Goal: Transaction & Acquisition: Purchase product/service

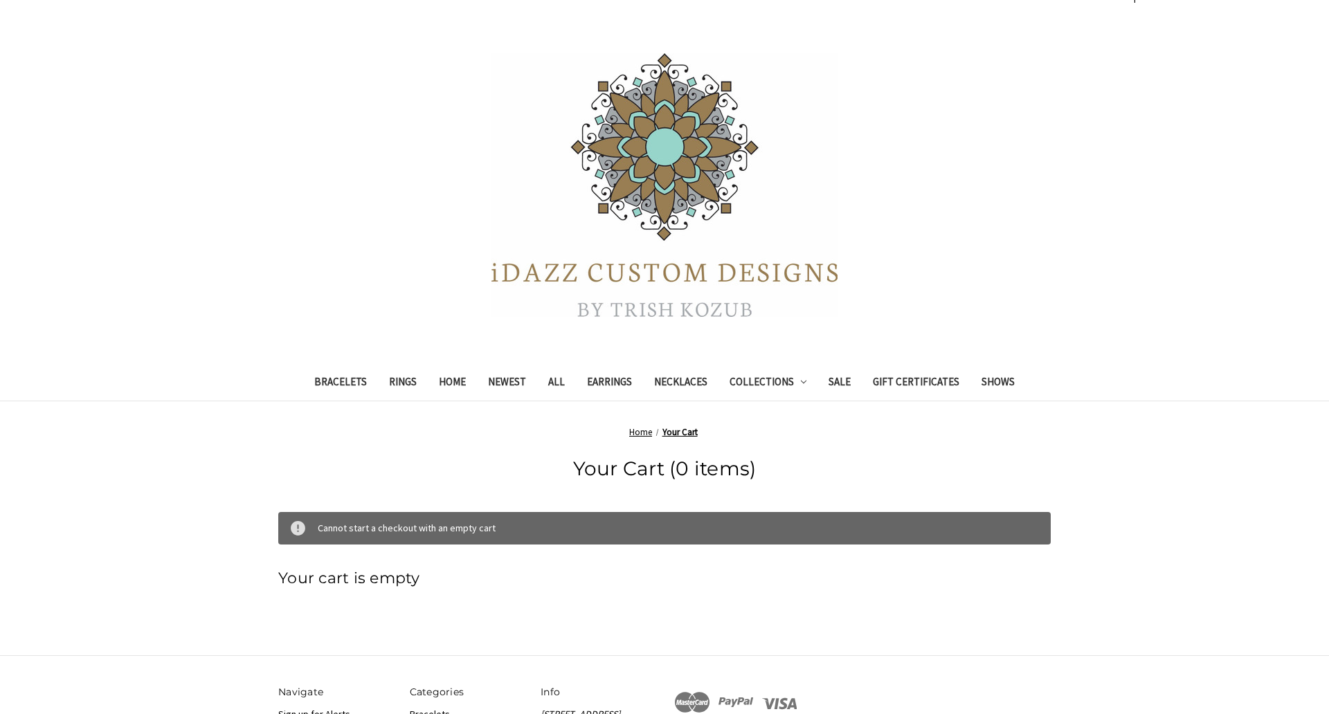
scroll to position [26, 0]
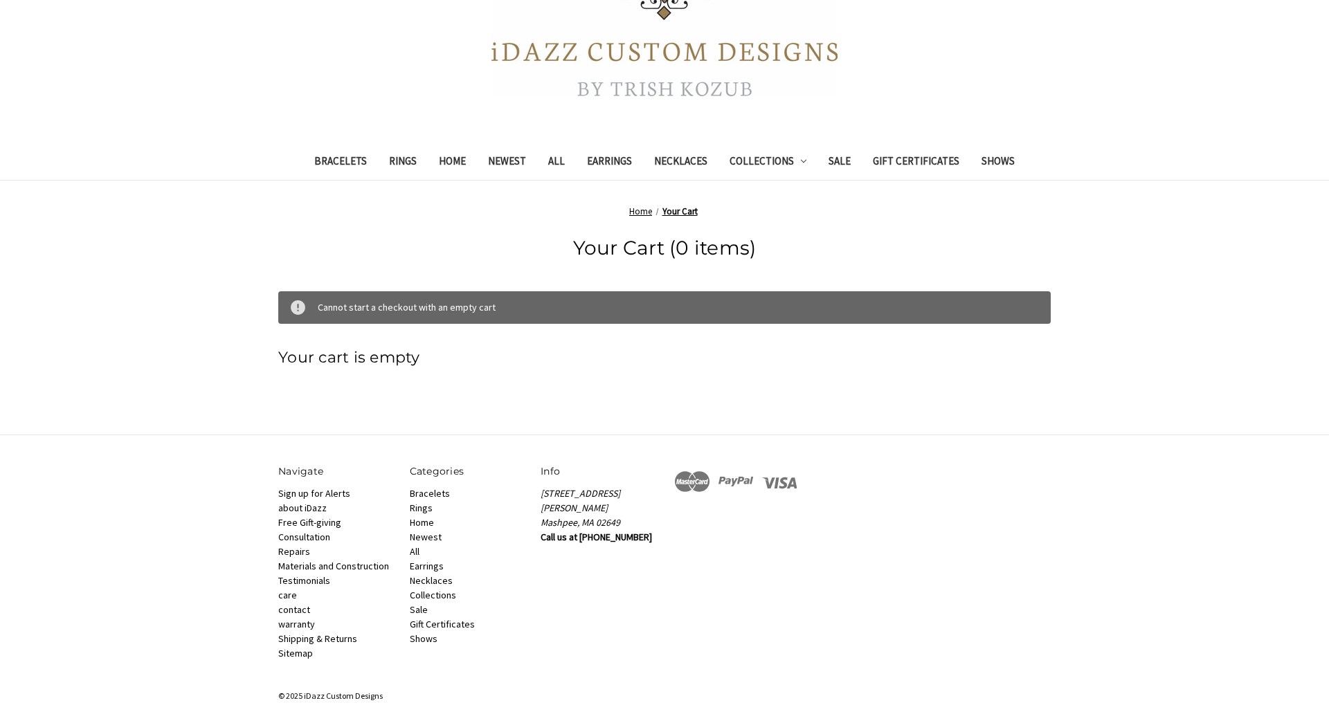
scroll to position [264, 0]
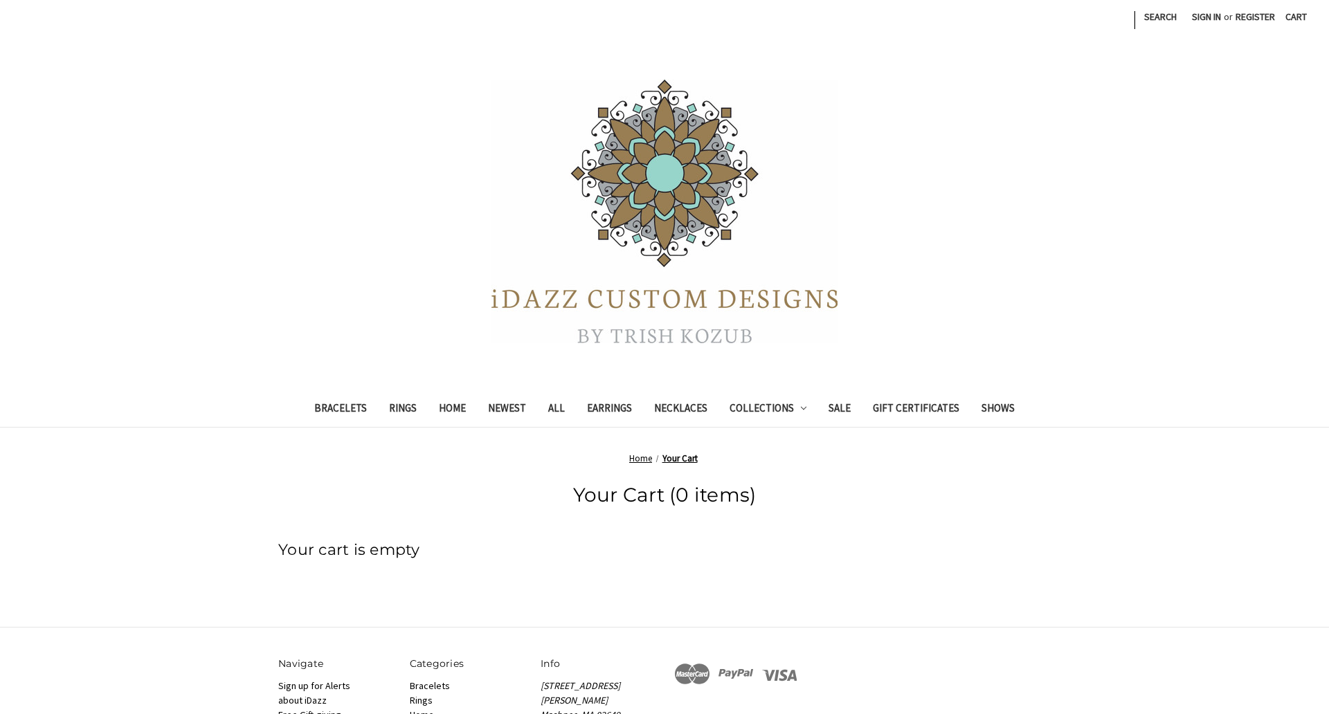
scroll to position [210, 0]
